Goal: Information Seeking & Learning: Understand process/instructions

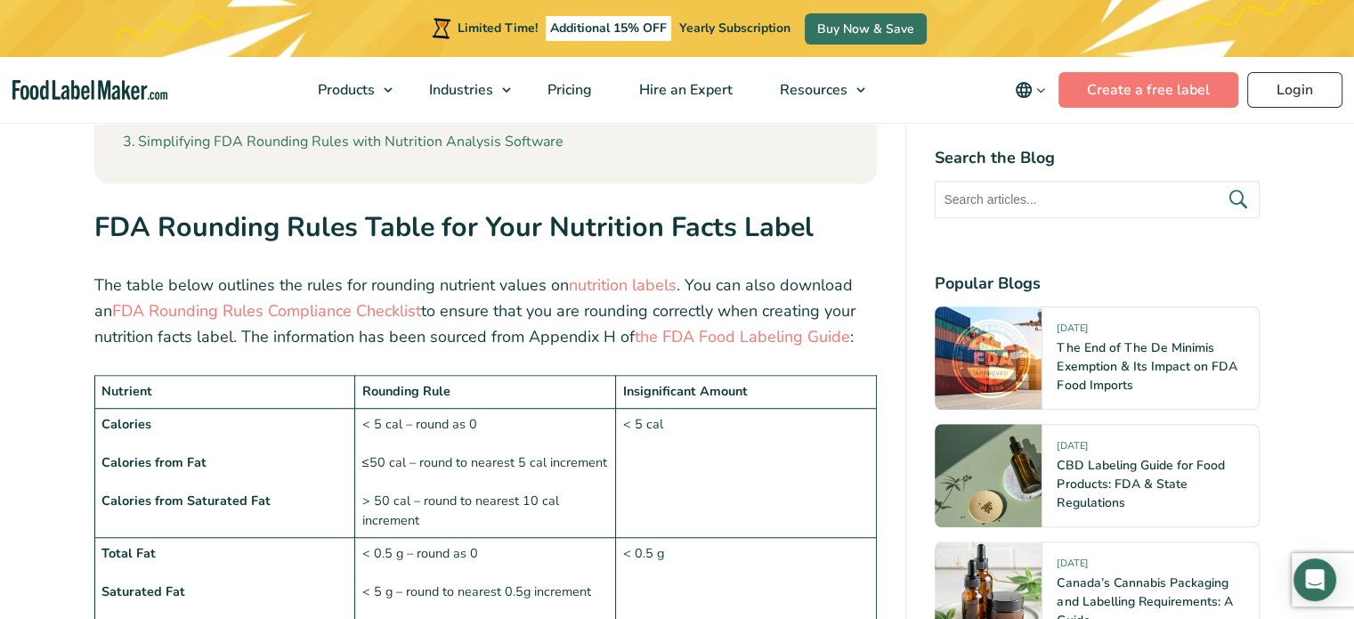
scroll to position [1246, 0]
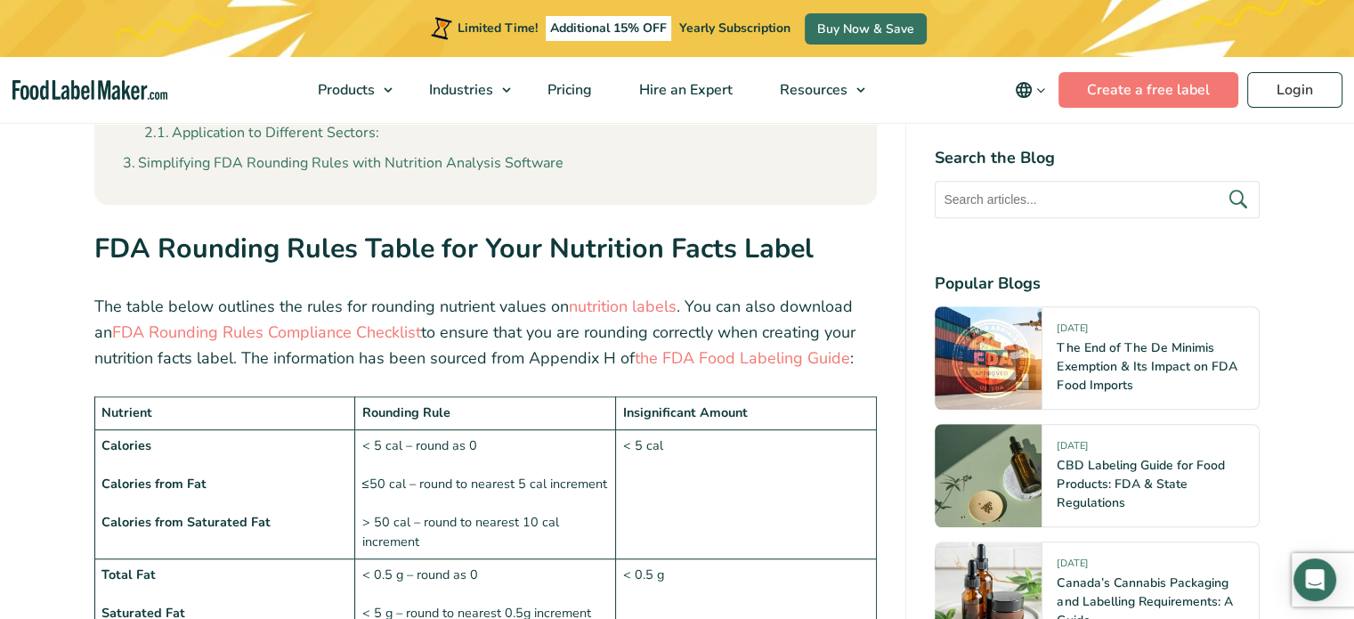
click at [491, 429] on td "< 5 cal – round as 0 ≤50 cal – round to nearest 5 cal increment > 50 cal – roun…" at bounding box center [485, 493] width 261 height 129
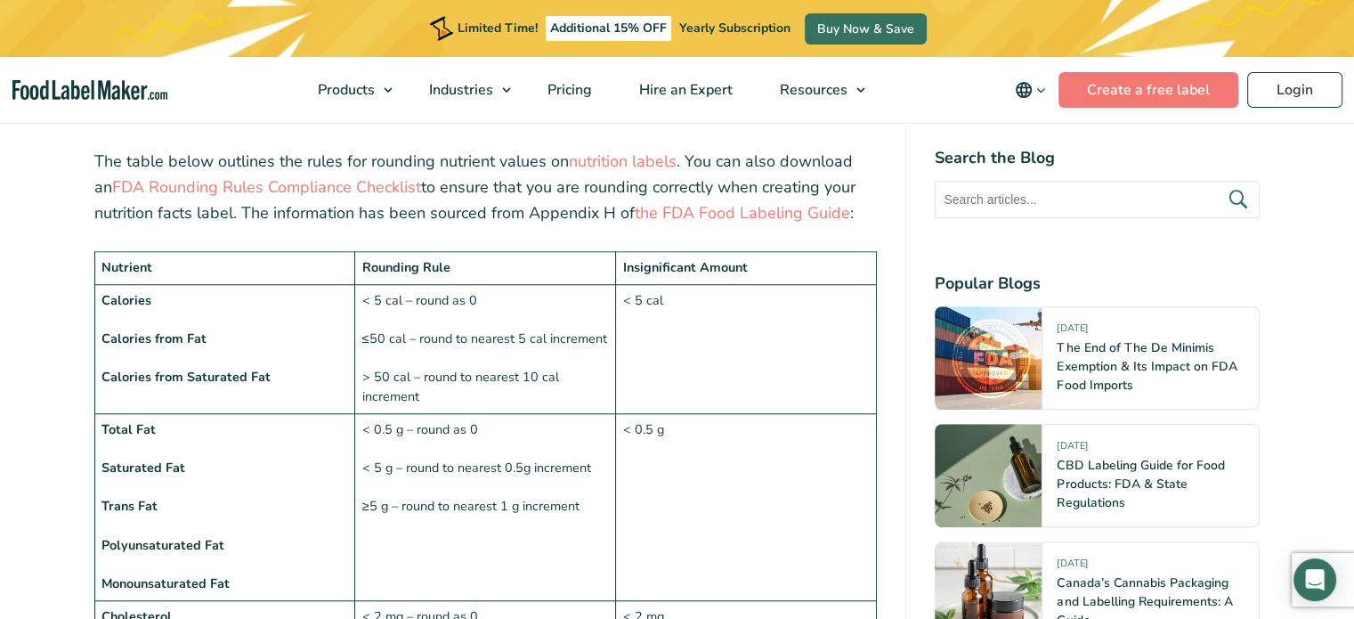
scroll to position [1389, 0]
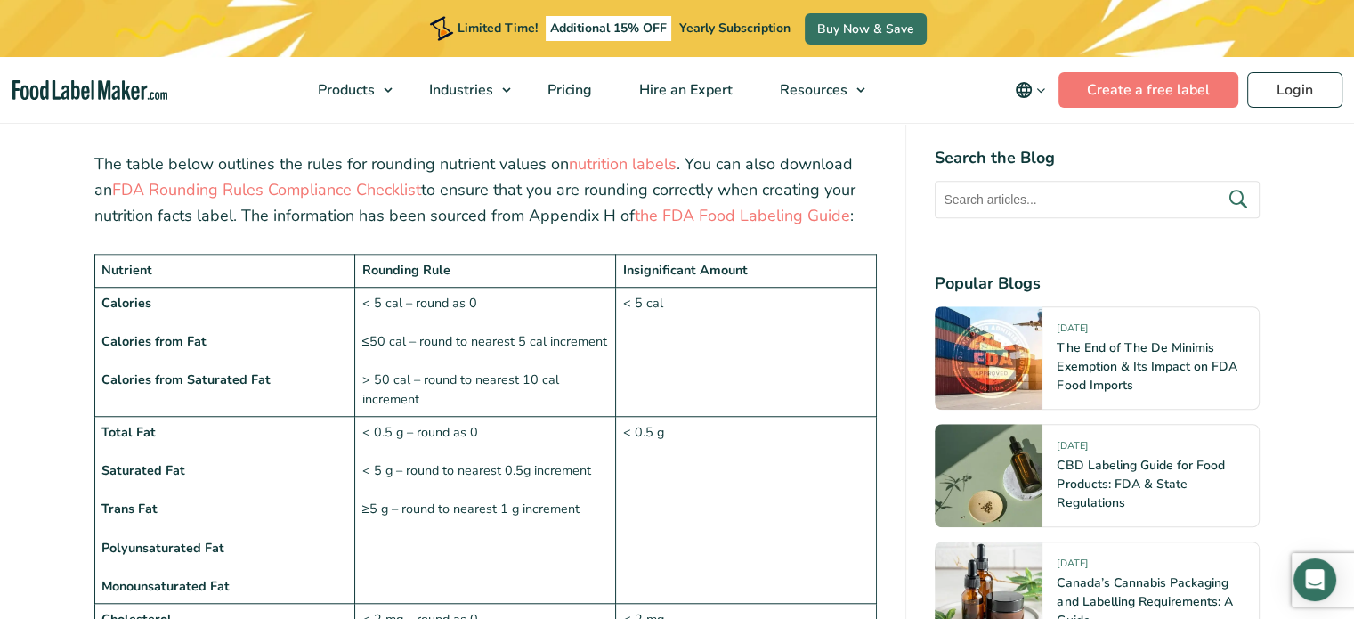
click at [473, 287] on td "< 5 cal – round as 0 ≤50 cal – round to nearest 5 cal increment > 50 cal – roun…" at bounding box center [485, 351] width 261 height 129
drag, startPoint x: 484, startPoint y: 255, endPoint x: 413, endPoint y: 259, distance: 71.3
click at [413, 287] on td "< 5 cal – round as 0 ≤50 cal – round to nearest 5 cal increment > 50 cal – roun…" at bounding box center [485, 351] width 261 height 129
copy td "round as 0"
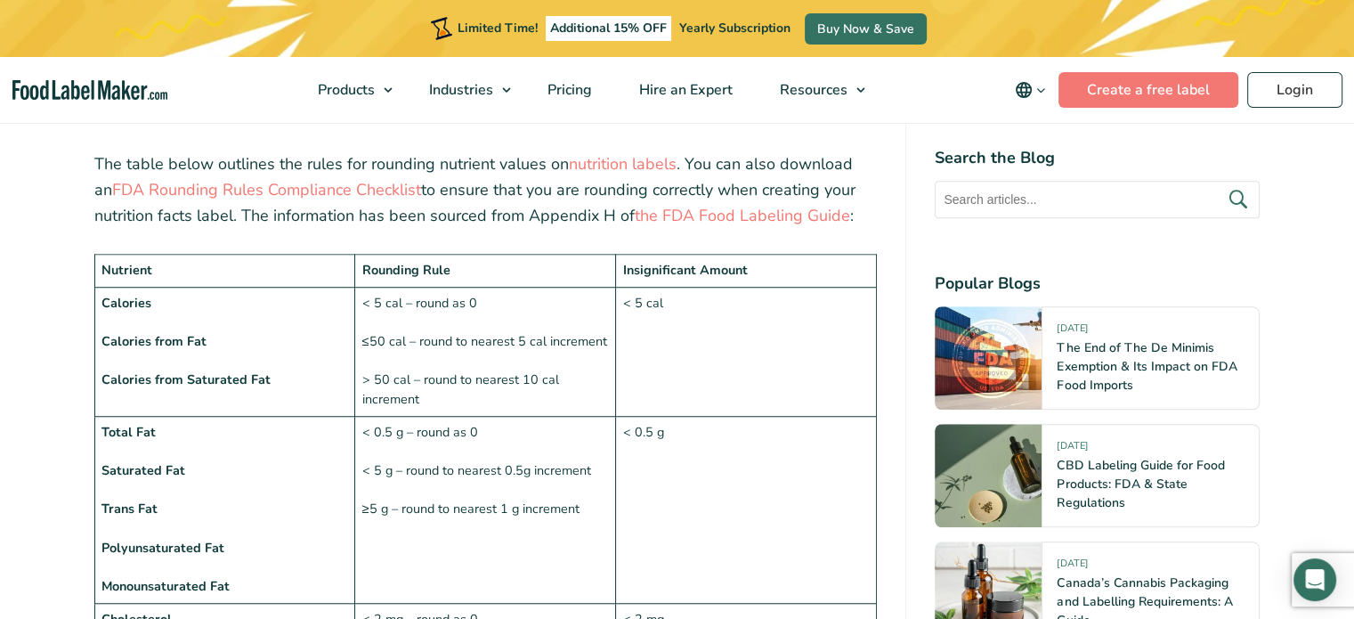
click at [506, 290] on td "< 5 cal – round as 0 ≤50 cal – round to nearest 5 cal increment > 50 cal – roun…" at bounding box center [485, 351] width 261 height 129
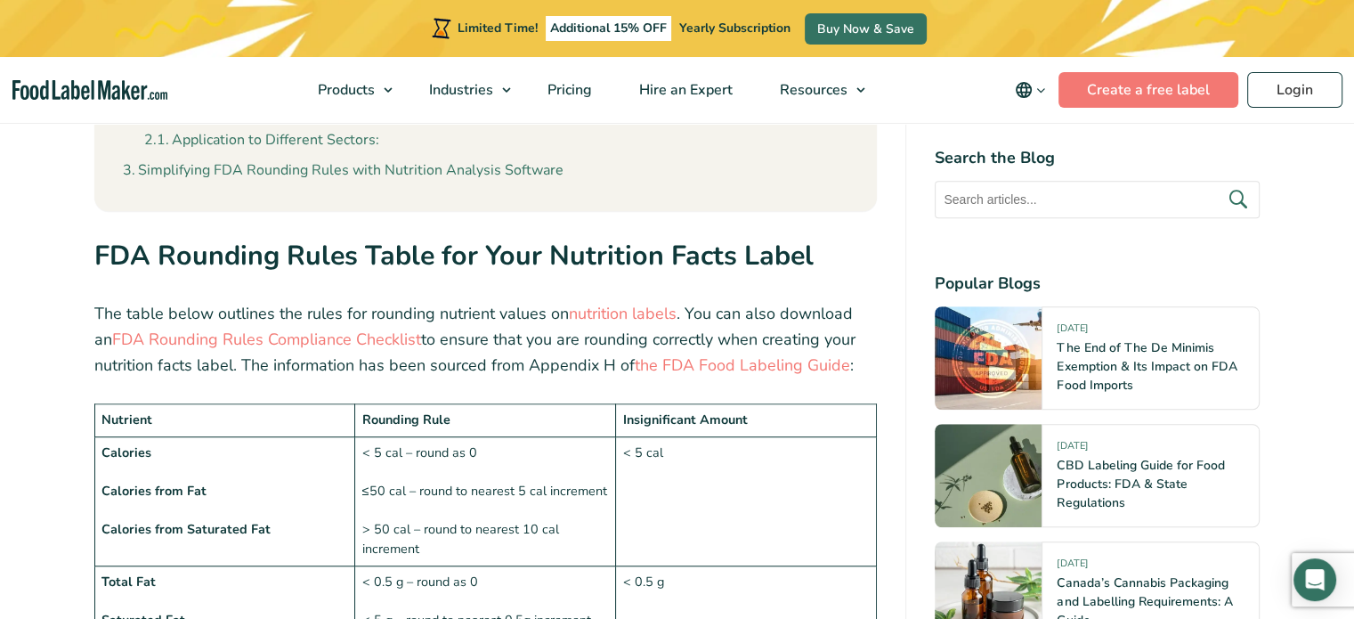
scroll to position [1310, 0]
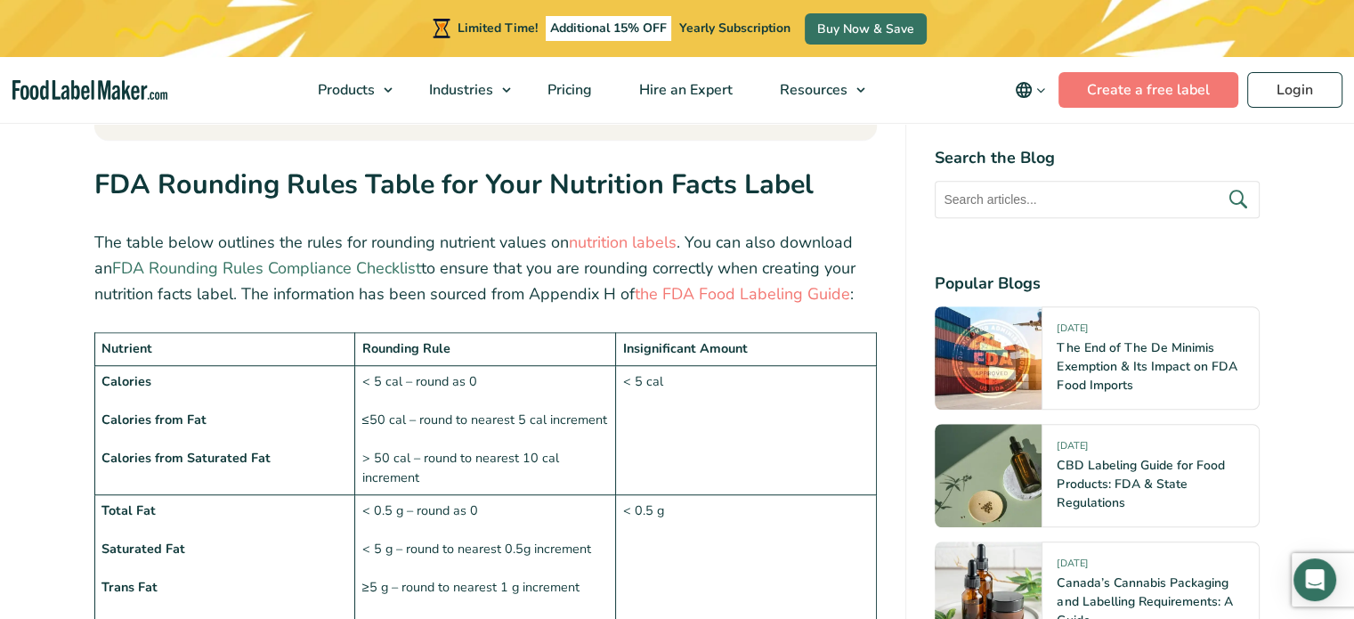
click at [390, 257] on link "FDA Rounding Rules Compliance Checklist" at bounding box center [266, 267] width 309 height 21
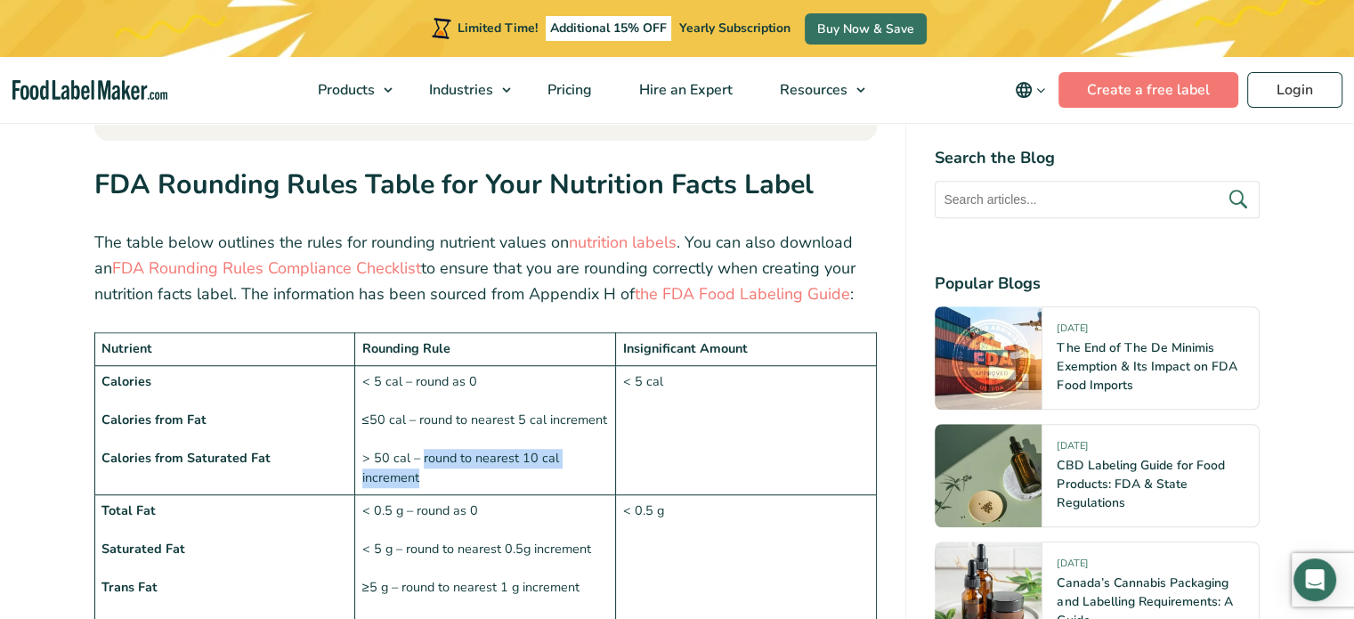
drag, startPoint x: 458, startPoint y: 438, endPoint x: 421, endPoint y: 421, distance: 40.2
click at [421, 421] on td "< 5 cal – round as 0 ≤50 cal – round to nearest 5 cal increment > 50 cal – roun…" at bounding box center [485, 429] width 261 height 129
copy td "round to nearest 10 cal increment"
click at [467, 494] on td "< 0.5 g – round as 0 < 5 g – round to nearest 0.5g increment ≥5 g – round to ne…" at bounding box center [485, 587] width 261 height 187
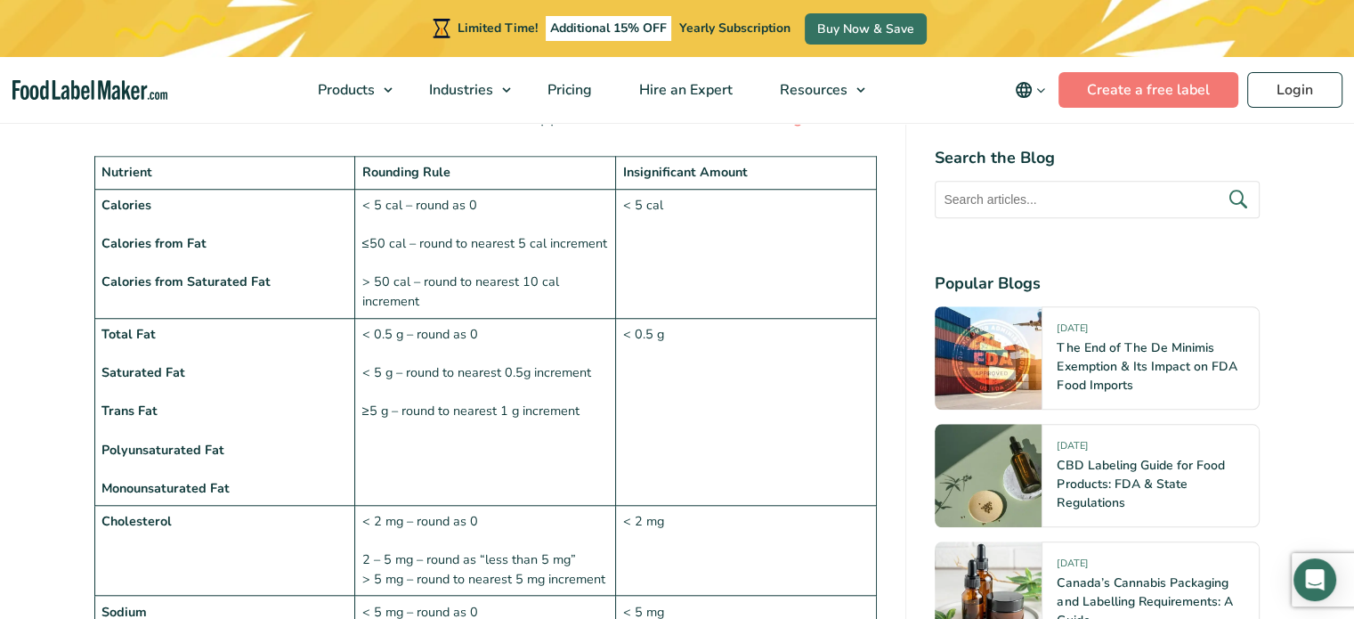
scroll to position [1488, 0]
drag, startPoint x: 403, startPoint y: 294, endPoint x: 362, endPoint y: 288, distance: 41.3
click at [362, 316] on td "< 0.5 g – round as 0 < 5 g – round to nearest 0.5g increment ≥5 g – round to ne…" at bounding box center [485, 409] width 261 height 187
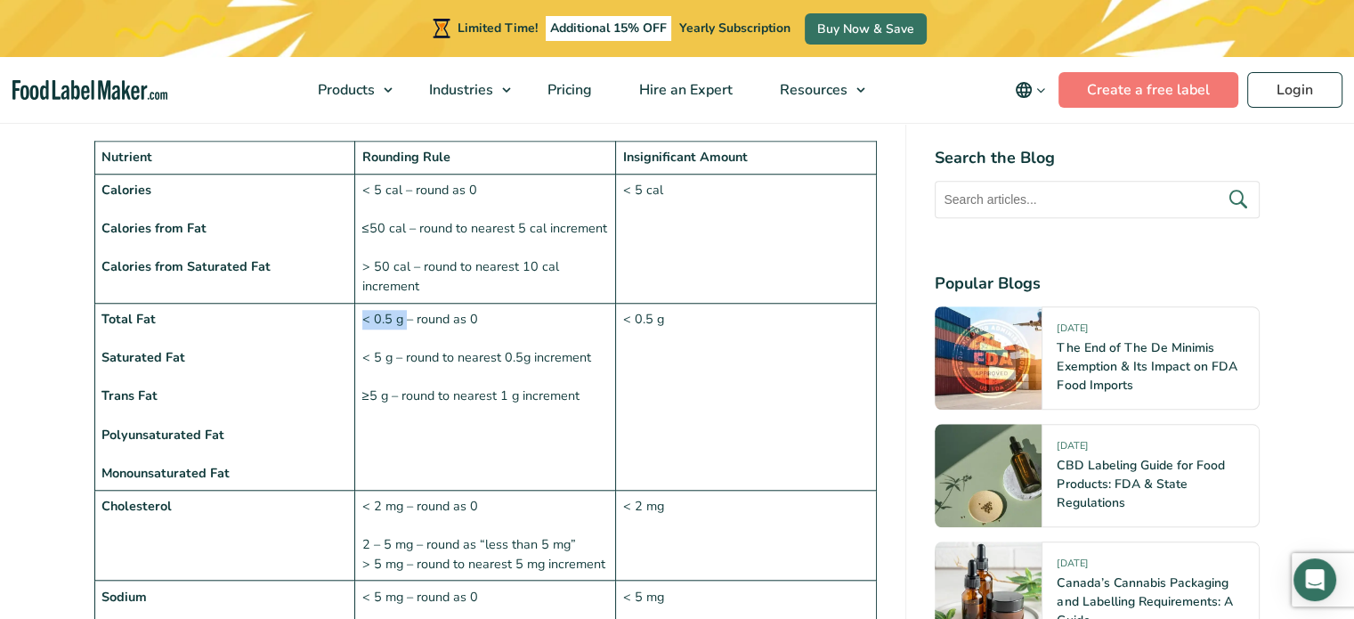
scroll to position [1618, 0]
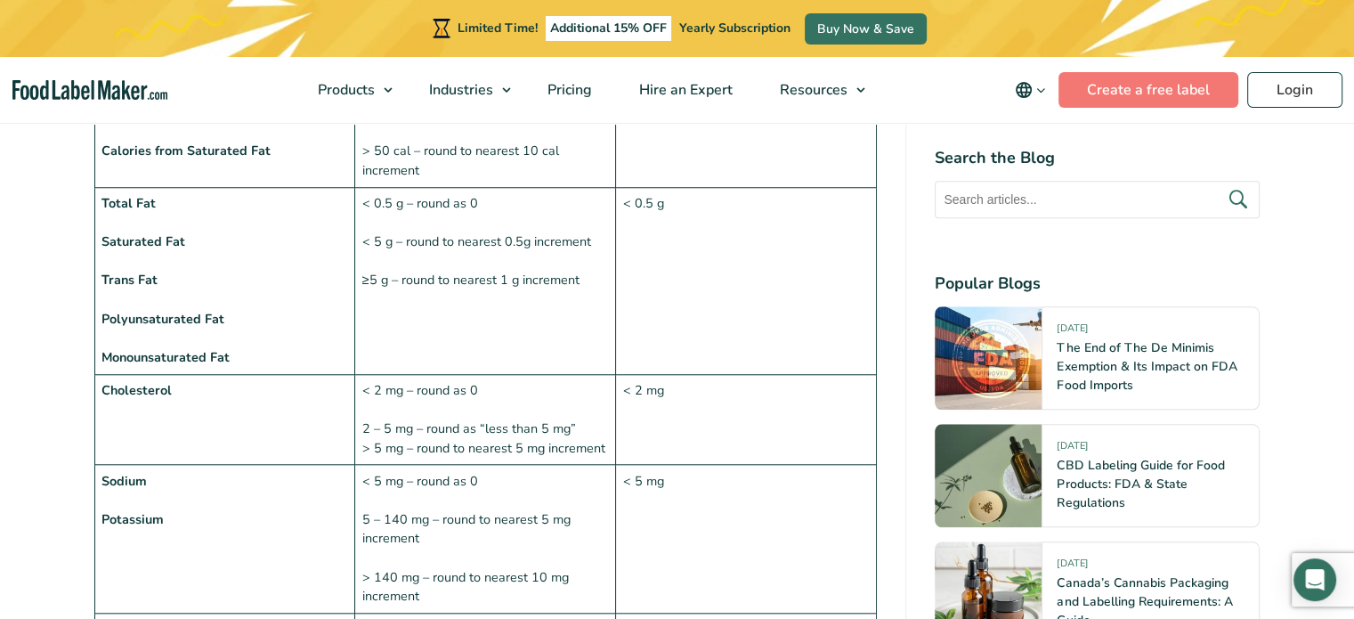
click at [809, 263] on td "< 0.5 g" at bounding box center [746, 280] width 261 height 187
click at [400, 244] on td "< 0.5 g – round as 0 < 5 g – round to nearest 0.5g increment ≥5 g – round to ne…" at bounding box center [485, 280] width 261 height 187
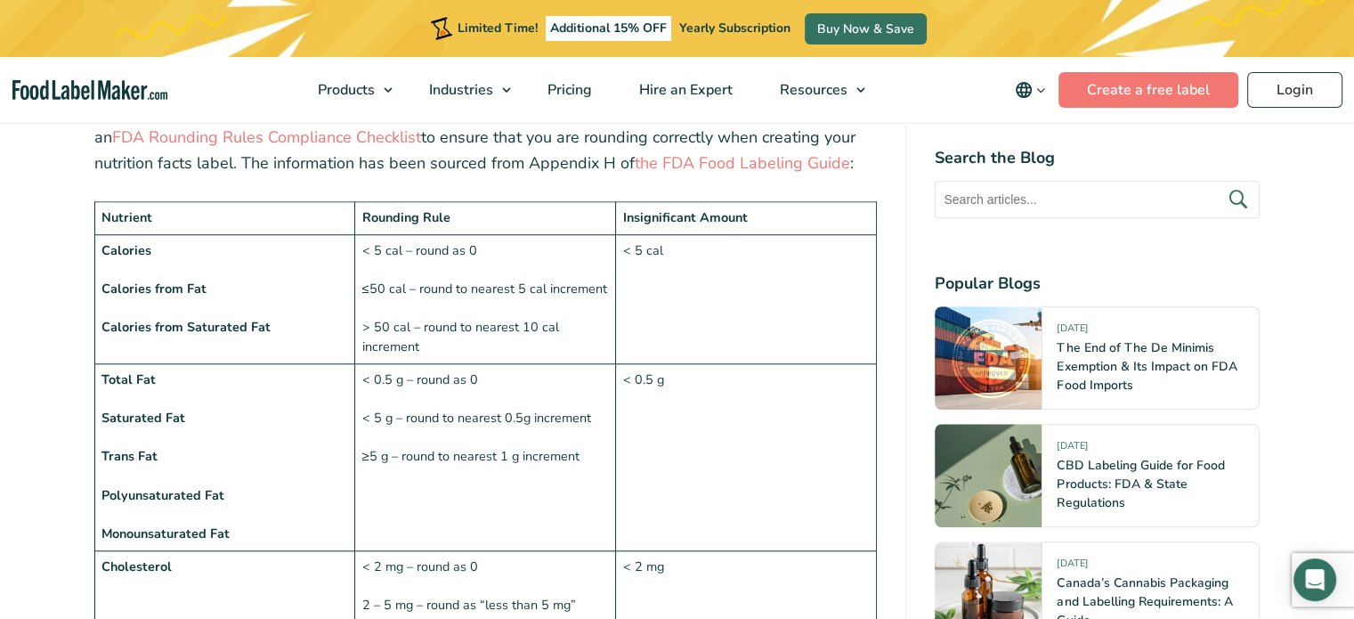
scroll to position [1440, 0]
drag, startPoint x: 403, startPoint y: 380, endPoint x: 578, endPoint y: 390, distance: 174.8
click at [578, 390] on td "< 0.5 g – round as 0 < 5 g – round to nearest 0.5g increment ≥5 g – round to ne…" at bounding box center [485, 458] width 261 height 187
copy td "round to nearest 0.5g increment"
drag, startPoint x: 406, startPoint y: 411, endPoint x: 580, endPoint y: 409, distance: 174.5
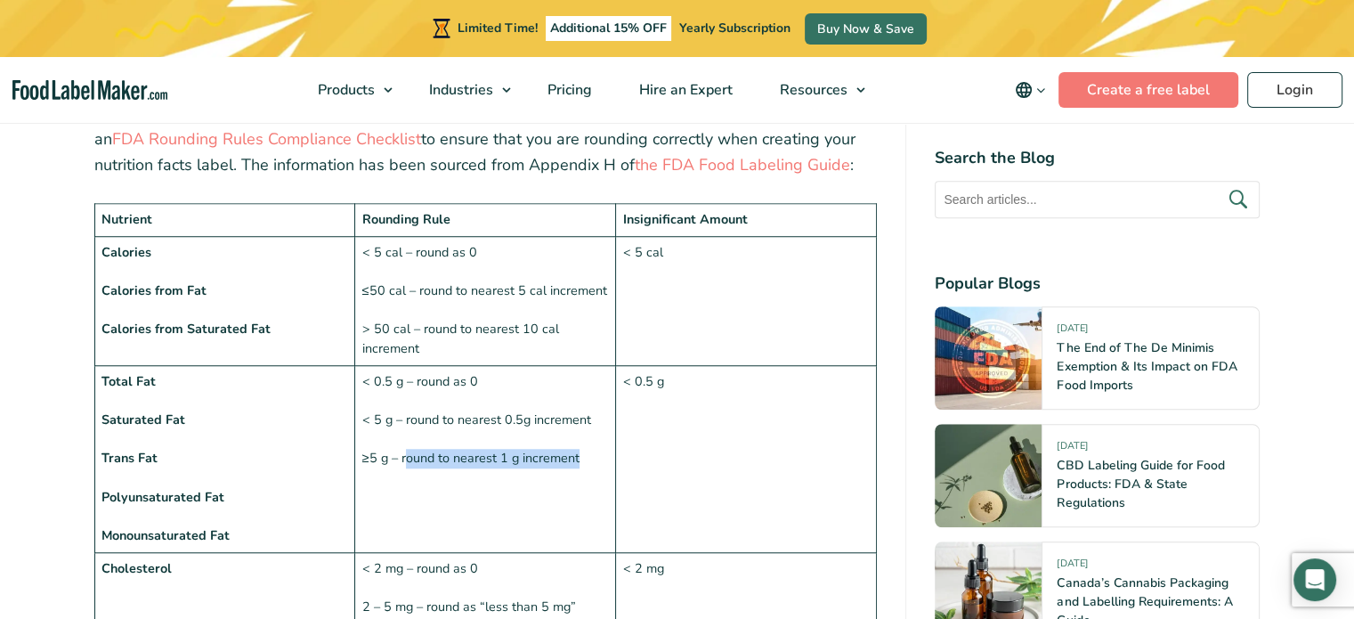
click at [580, 409] on td "< 0.5 g – round as 0 < 5 g – round to nearest 0.5g increment ≥5 g – round to ne…" at bounding box center [485, 458] width 261 height 187
copy td "ound to nearest 1 g increment"
click at [373, 421] on td "< 0.5 g – round as 0 < 5 g – round to nearest 0.5g increment ≥5 g – round to ne…" at bounding box center [485, 458] width 261 height 187
drag, startPoint x: 387, startPoint y: 419, endPoint x: 361, endPoint y: 417, distance: 26.8
click at [361, 417] on td "< 0.5 g – round as 0 < 5 g – round to nearest 0.5g increment ≥5 g – round to ne…" at bounding box center [485, 458] width 261 height 187
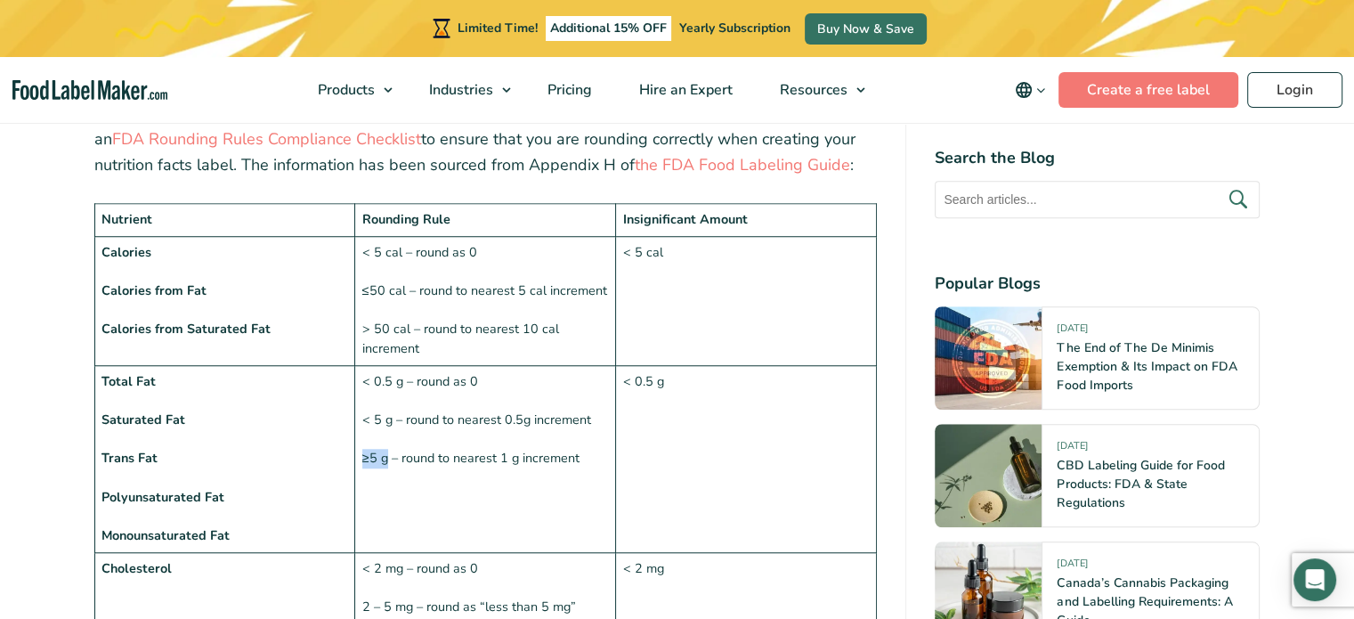
copy td "≥5 g"
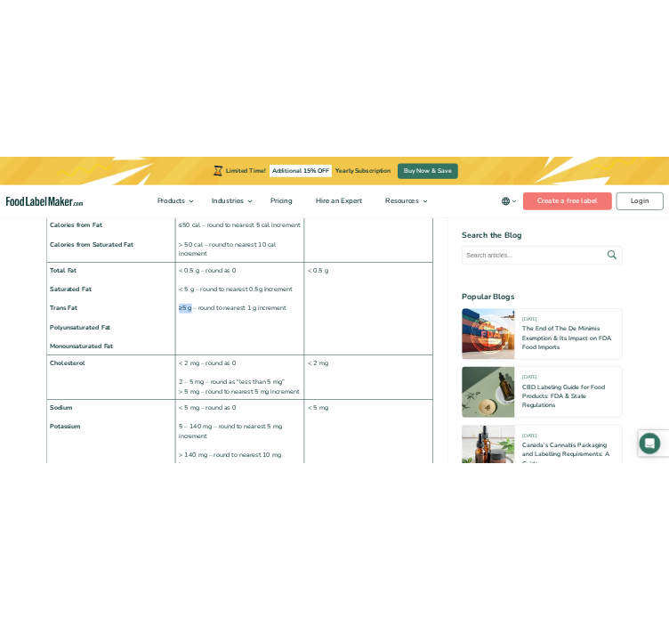
scroll to position [1618, 0]
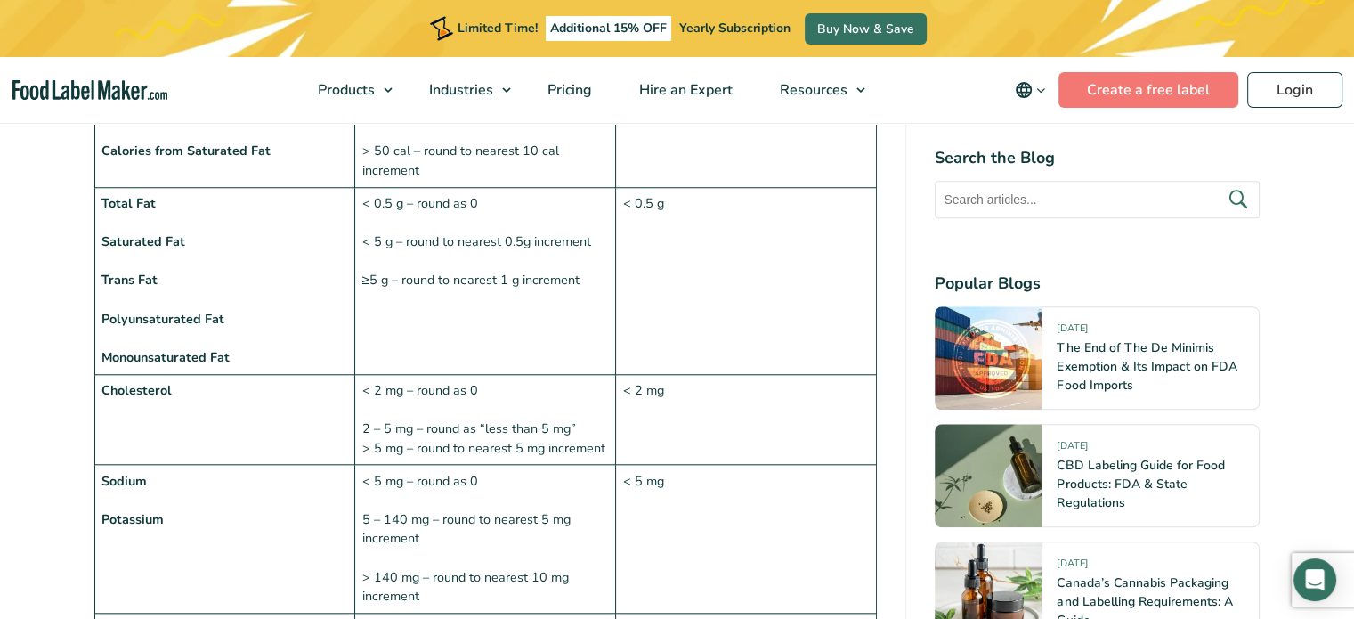
click at [370, 374] on td "< 2 mg – round as 0 2 – 5 mg – round as “less than 5 mg” > 5 mg – round to near…" at bounding box center [485, 419] width 261 height 91
drag, startPoint x: 364, startPoint y: 349, endPoint x: 401, endPoint y: 352, distance: 36.6
click at [401, 374] on td "< 2 mg – round as 0 2 – 5 mg – round as “less than 5 mg” > 5 mg – round to near…" at bounding box center [485, 419] width 261 height 91
copy td "< 2 mg"
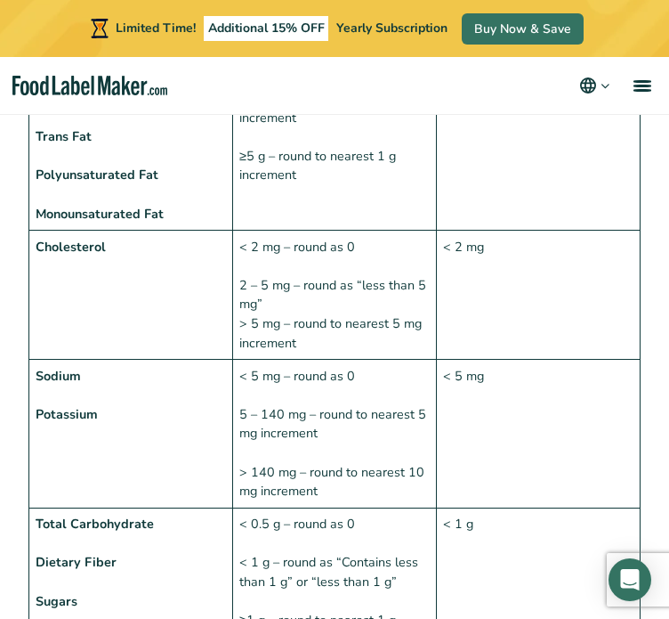
click at [361, 336] on td "< 2 mg – round as 0 2 – 5 mg – round as “less than 5 mg” > 5 mg – round to near…" at bounding box center [335, 295] width 204 height 129
click at [373, 503] on td "< 5 mg – round as 0 5 – 140 mg – round to nearest 5 mg increment > 140 mg – rou…" at bounding box center [335, 434] width 204 height 149
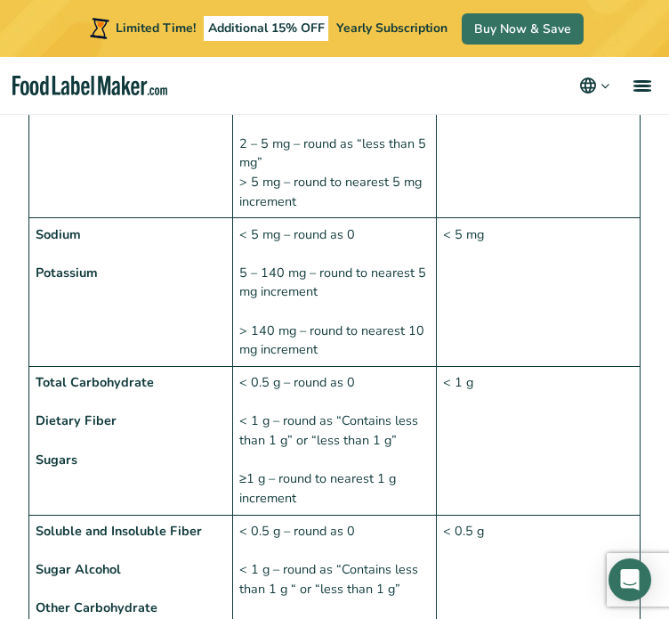
scroll to position [1760, 0]
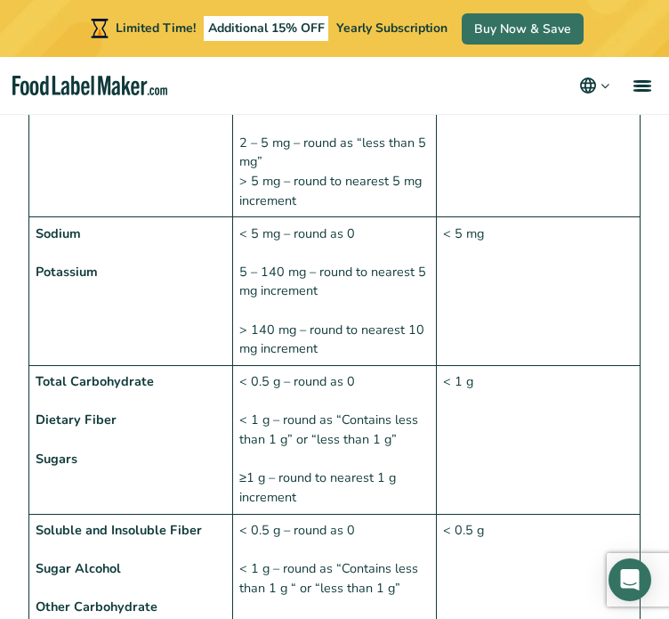
click at [503, 455] on td "< 1 g" at bounding box center [539, 440] width 204 height 149
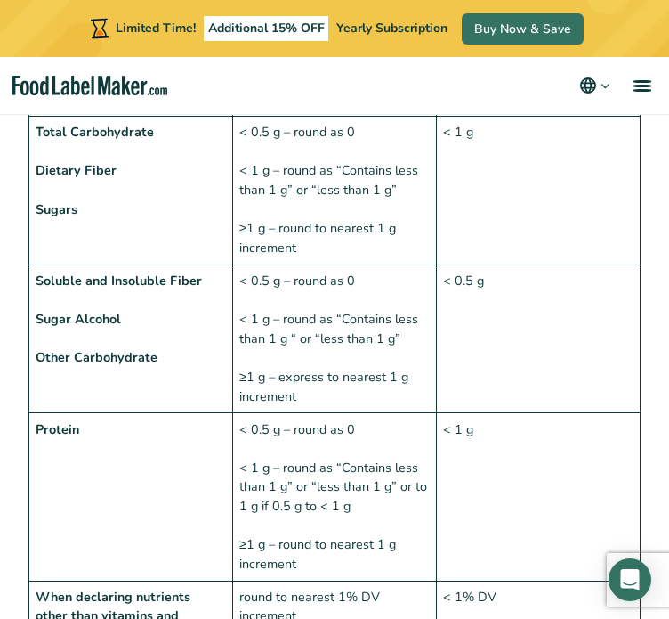
scroll to position [1974, 0]
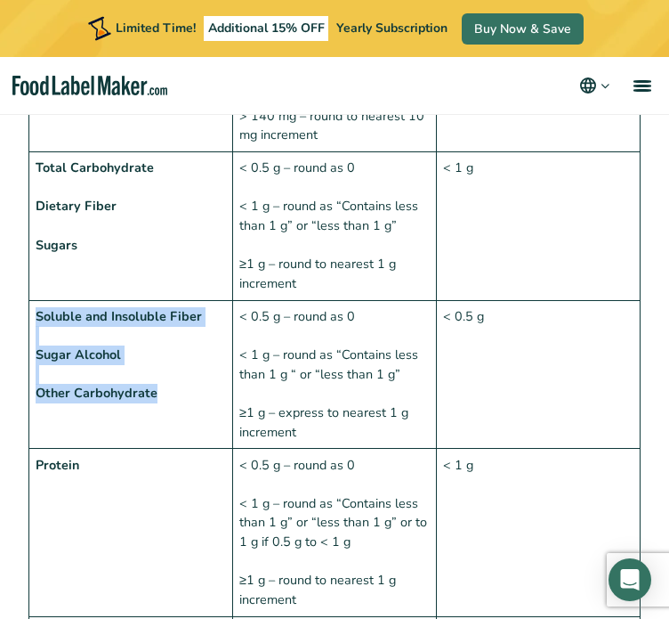
drag, startPoint x: 161, startPoint y: 398, endPoint x: 34, endPoint y: 316, distance: 151.4
click at [34, 316] on td "Soluble and Insoluble Fiber Sugar Alcohol Other Carbohydrate" at bounding box center [131, 374] width 204 height 149
copy td "Soluble and Insoluble Fiber Sugar Alcohol Other Carbohydrate"
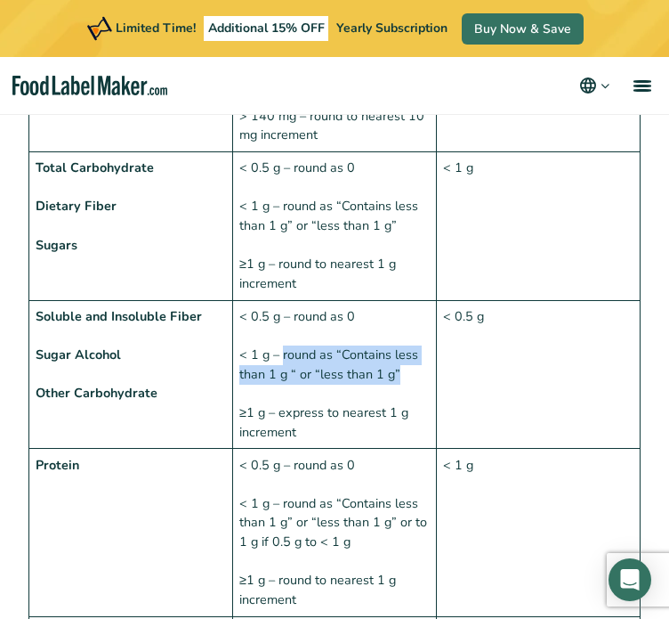
drag, startPoint x: 280, startPoint y: 352, endPoint x: 403, endPoint y: 377, distance: 125.4
click at [403, 377] on td "< 0.5 g – round as 0 < 1 g – round as “Contains less than 1 g “ or “less than 1…" at bounding box center [335, 374] width 204 height 149
copy td "round as “Contains less than 1 g “ or “less than 1 g”"
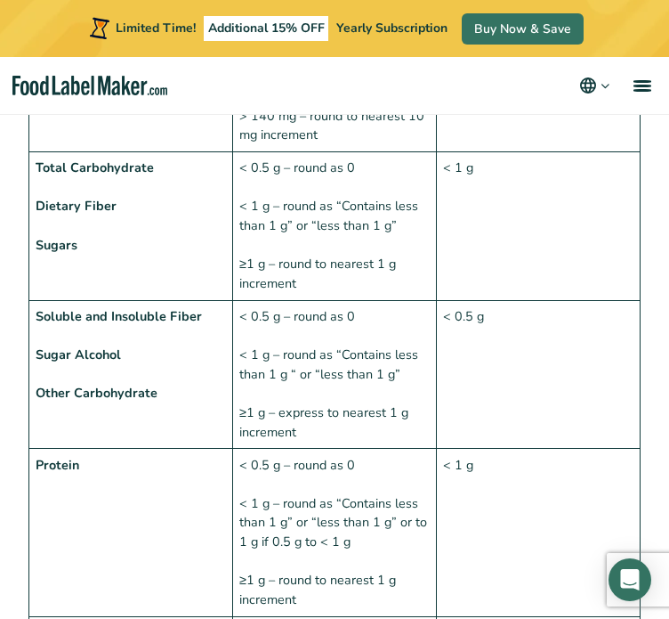
click at [345, 426] on td "< 0.5 g – round as 0 < 1 g – round as “Contains less than 1 g “ or “less than 1…" at bounding box center [335, 374] width 204 height 149
drag, startPoint x: 239, startPoint y: 409, endPoint x: 264, endPoint y: 412, distance: 25.2
click at [264, 412] on td "< 0.5 g – round as 0 < 1 g – round as “Contains less than 1 g “ or “less than 1…" at bounding box center [335, 374] width 204 height 149
copy td "≥1 g"
drag, startPoint x: 313, startPoint y: 427, endPoint x: 273, endPoint y: 406, distance: 45.4
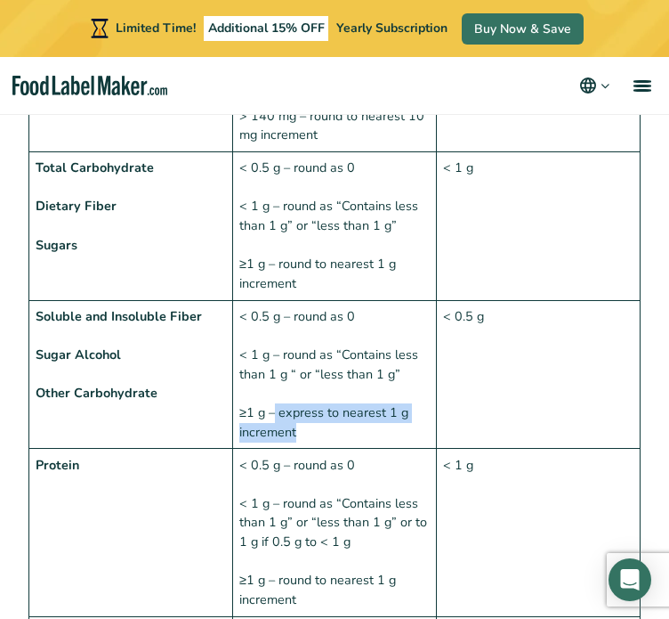
click at [273, 406] on td "< 0.5 g – round as 0 < 1 g – round as “Contains less than 1 g “ or “less than 1…" at bounding box center [335, 374] width 204 height 149
copy td "express to nearest 1 g increment"
click at [520, 419] on td "< 0.5 g" at bounding box center [539, 374] width 204 height 149
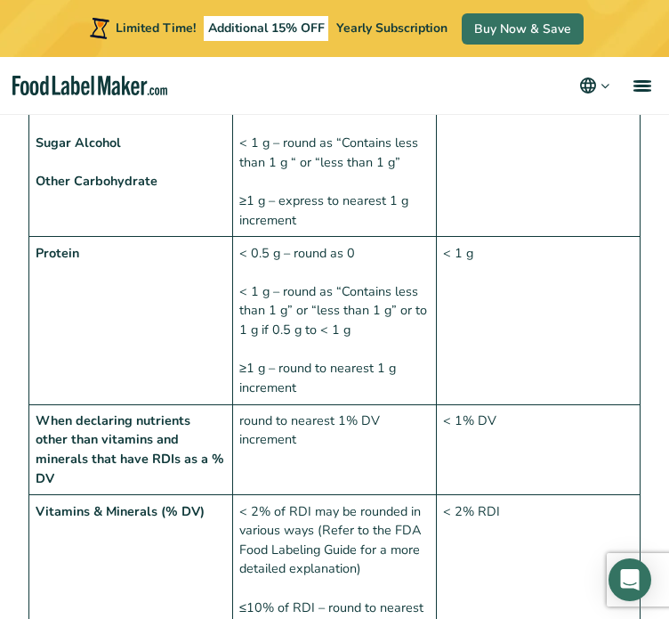
scroll to position [2187, 0]
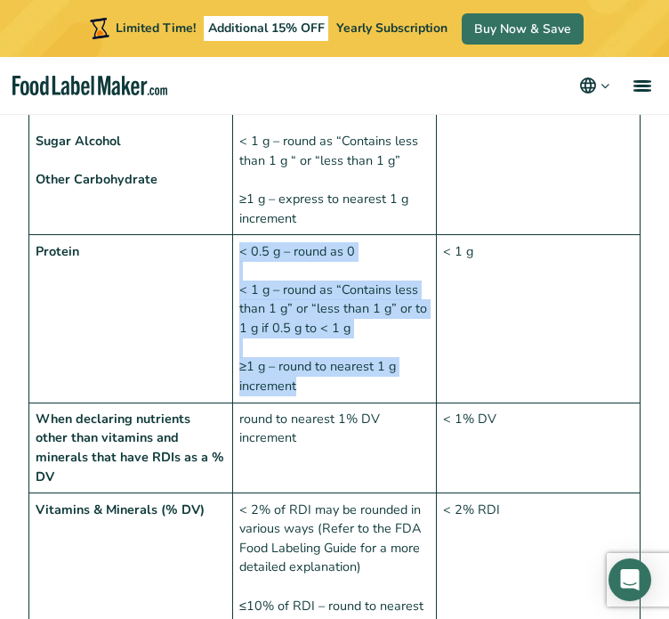
drag, startPoint x: 241, startPoint y: 249, endPoint x: 320, endPoint y: 387, distance: 158.7
click at [320, 387] on td "< 0.5 g – round as 0 < 1 g – round as “Contains less than 1 g” or “less than 1 …" at bounding box center [335, 318] width 204 height 167
copy td "< 0.5 g – round as 0 < 1 g – round as “Contains less than 1 g” or “less than 1 …"
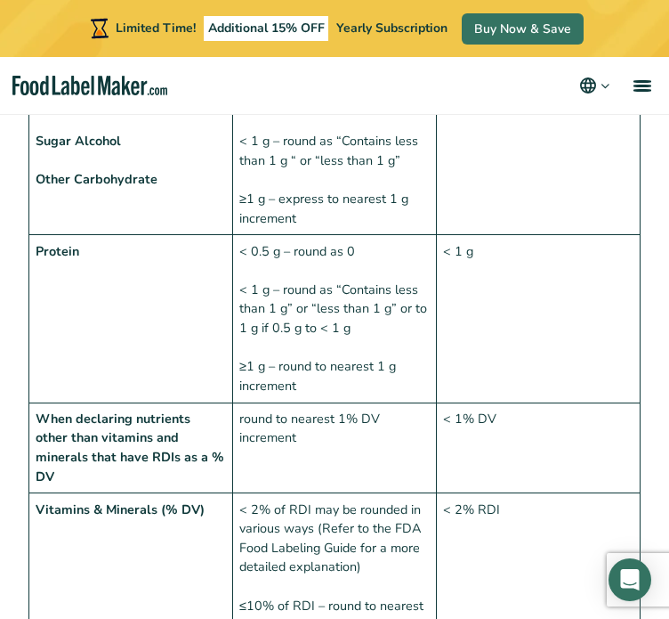
click at [519, 455] on tbody "Nutrient Rounding Rule Insignificant Amount Calories Calories from Fat Calories…" at bounding box center [335, 40] width 612 height 1497
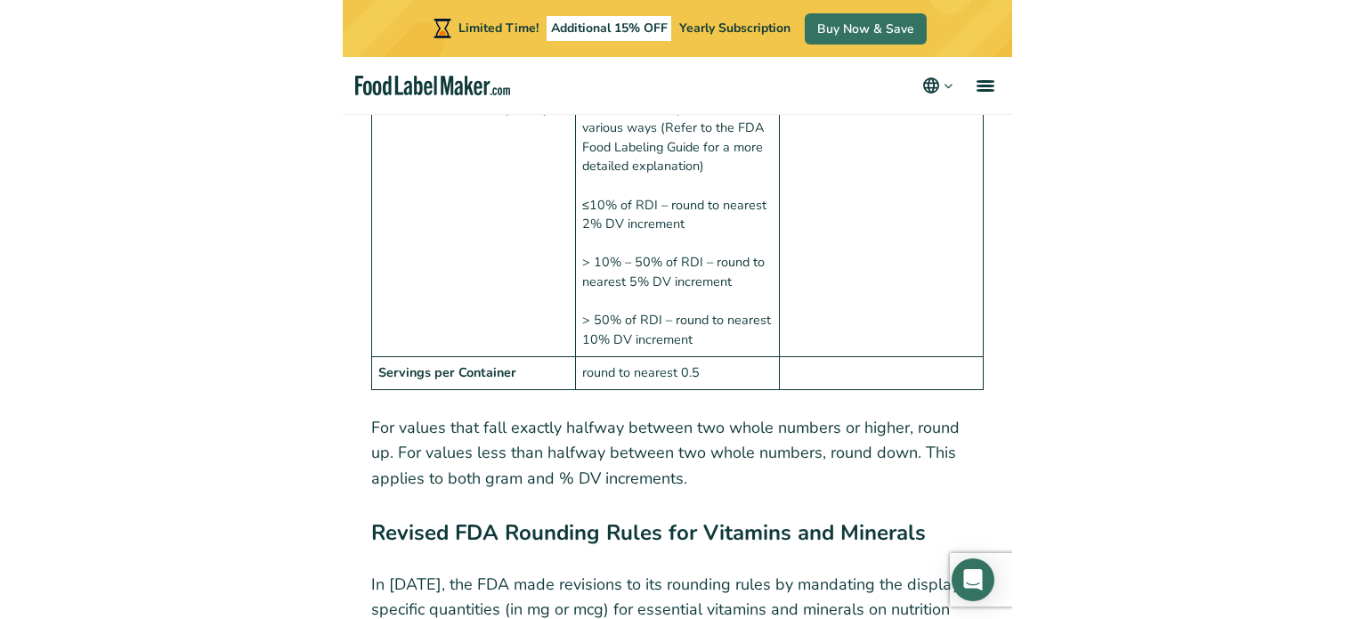
scroll to position [2615, 0]
